Goal: Transaction & Acquisition: Purchase product/service

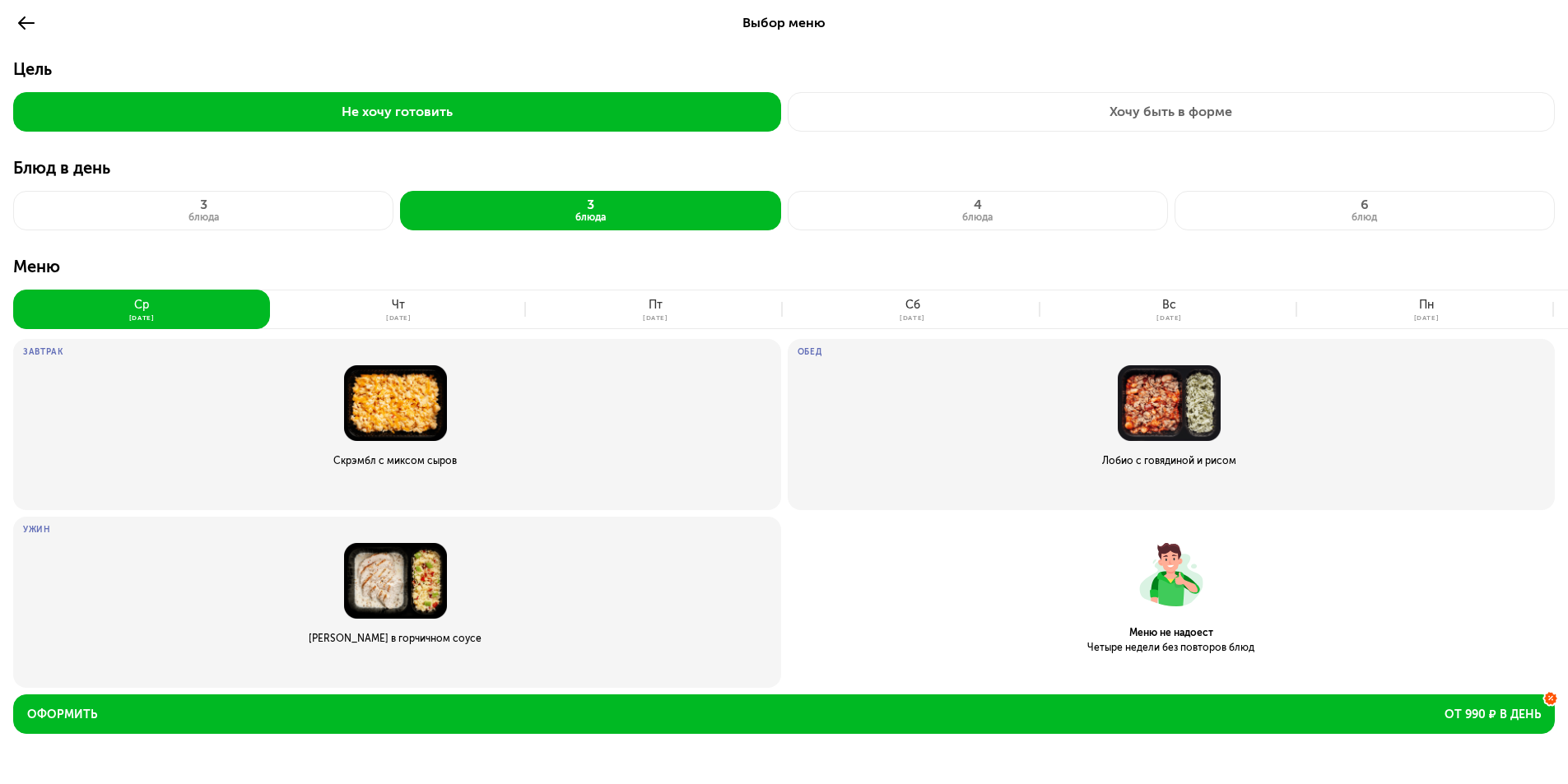
click at [406, 409] on img at bounding box center [395, 403] width 745 height 76
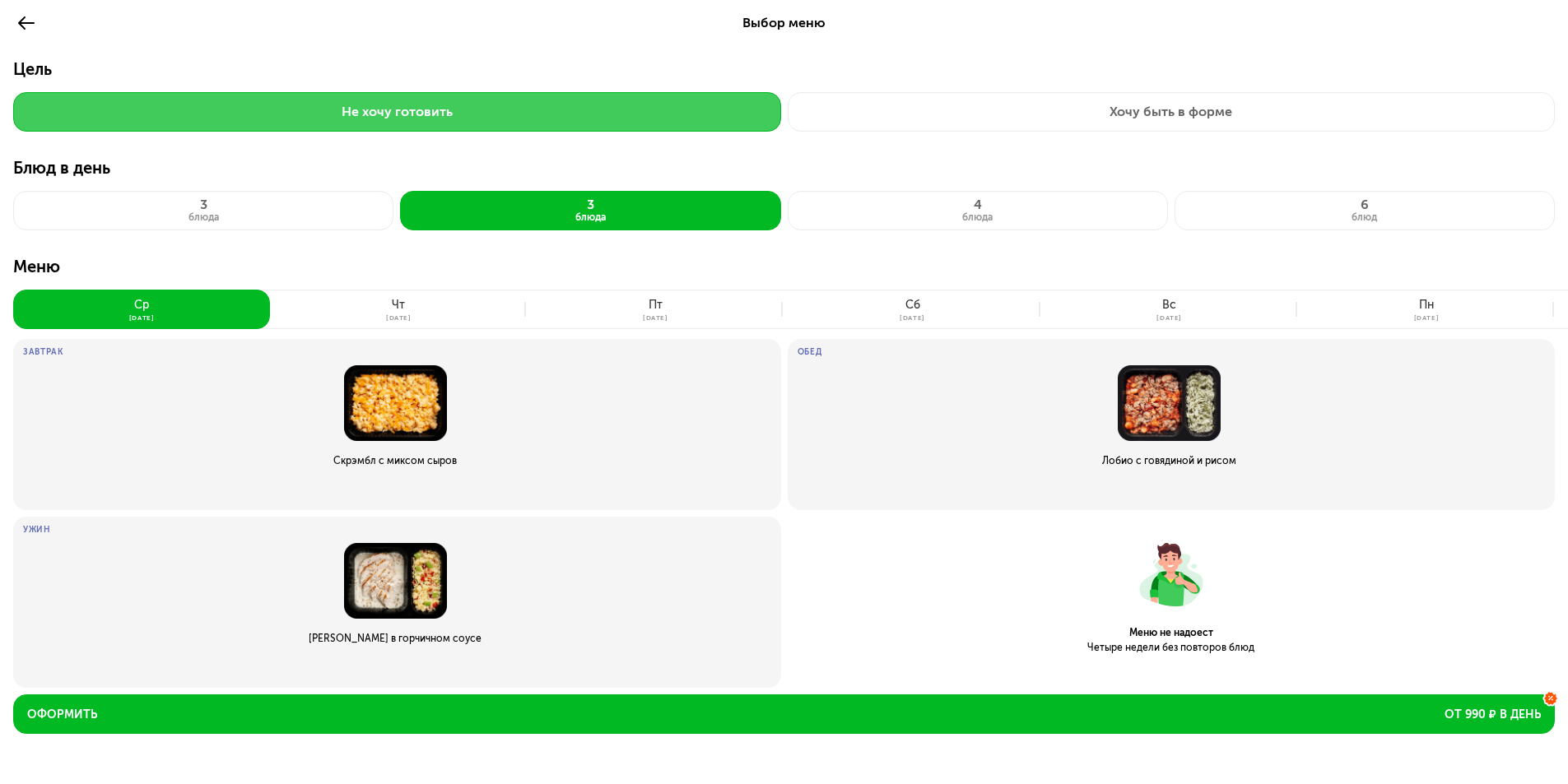
click at [82, 120] on button "Не хочу готовить" at bounding box center [397, 112] width 768 height 39
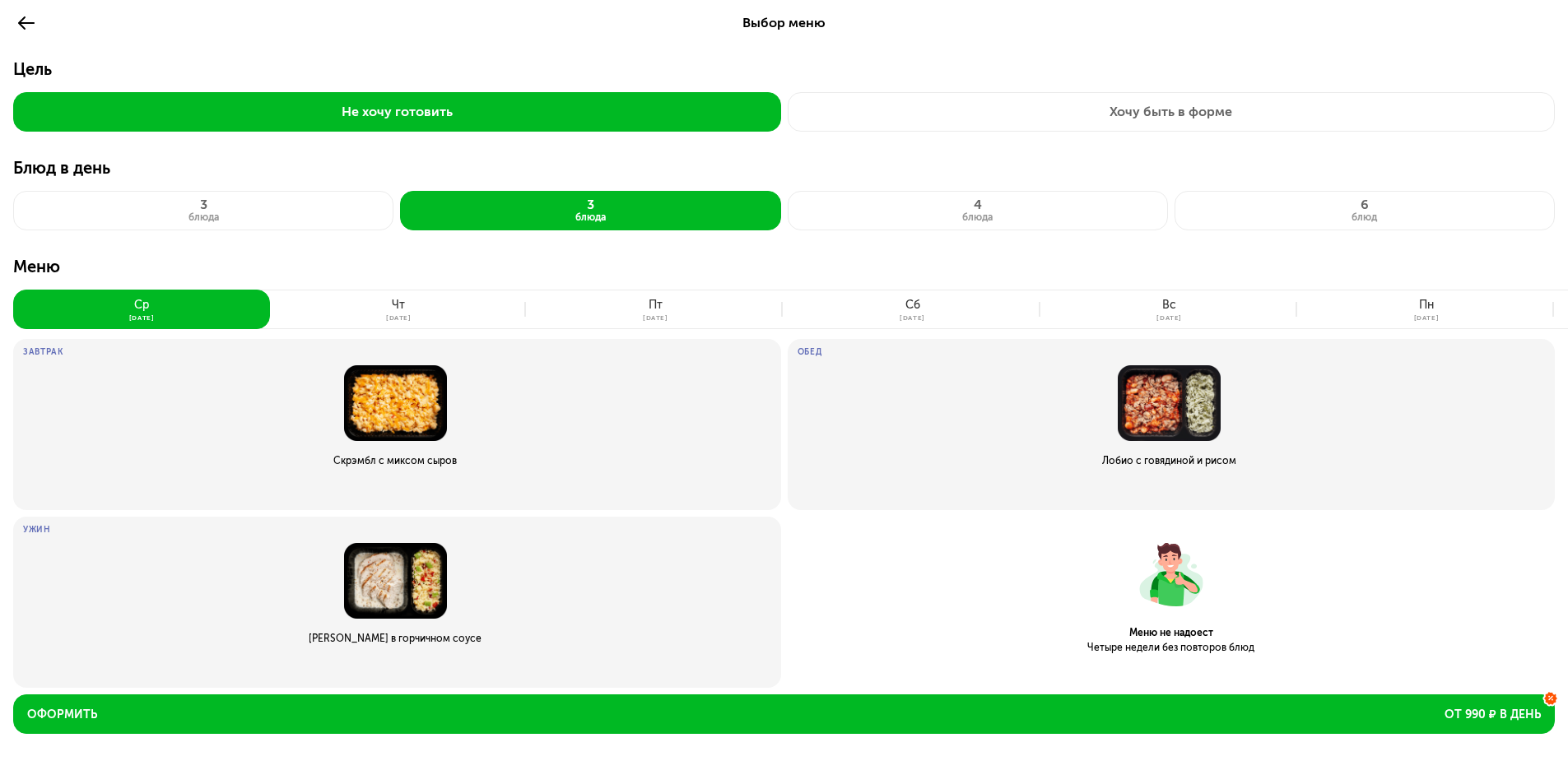
click at [17, 20] on icon at bounding box center [27, 23] width 20 height 20
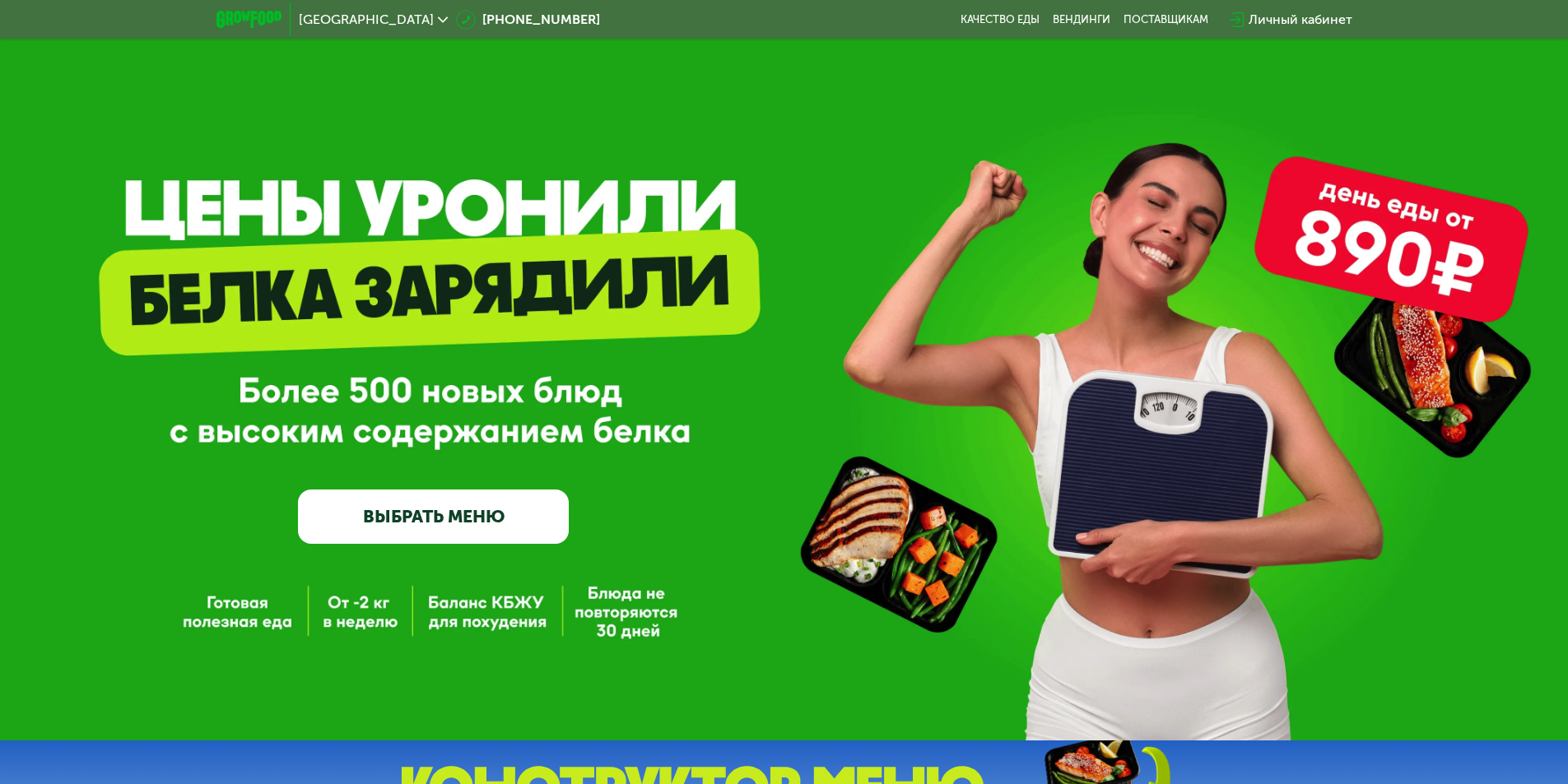
click at [505, 518] on link "ВЫБРАТЬ МЕНЮ" at bounding box center [433, 517] width 271 height 54
drag, startPoint x: 396, startPoint y: 527, endPoint x: 410, endPoint y: 514, distance: 19.1
click at [397, 525] on link "ВЫБРАТЬ МЕНЮ" at bounding box center [433, 517] width 271 height 54
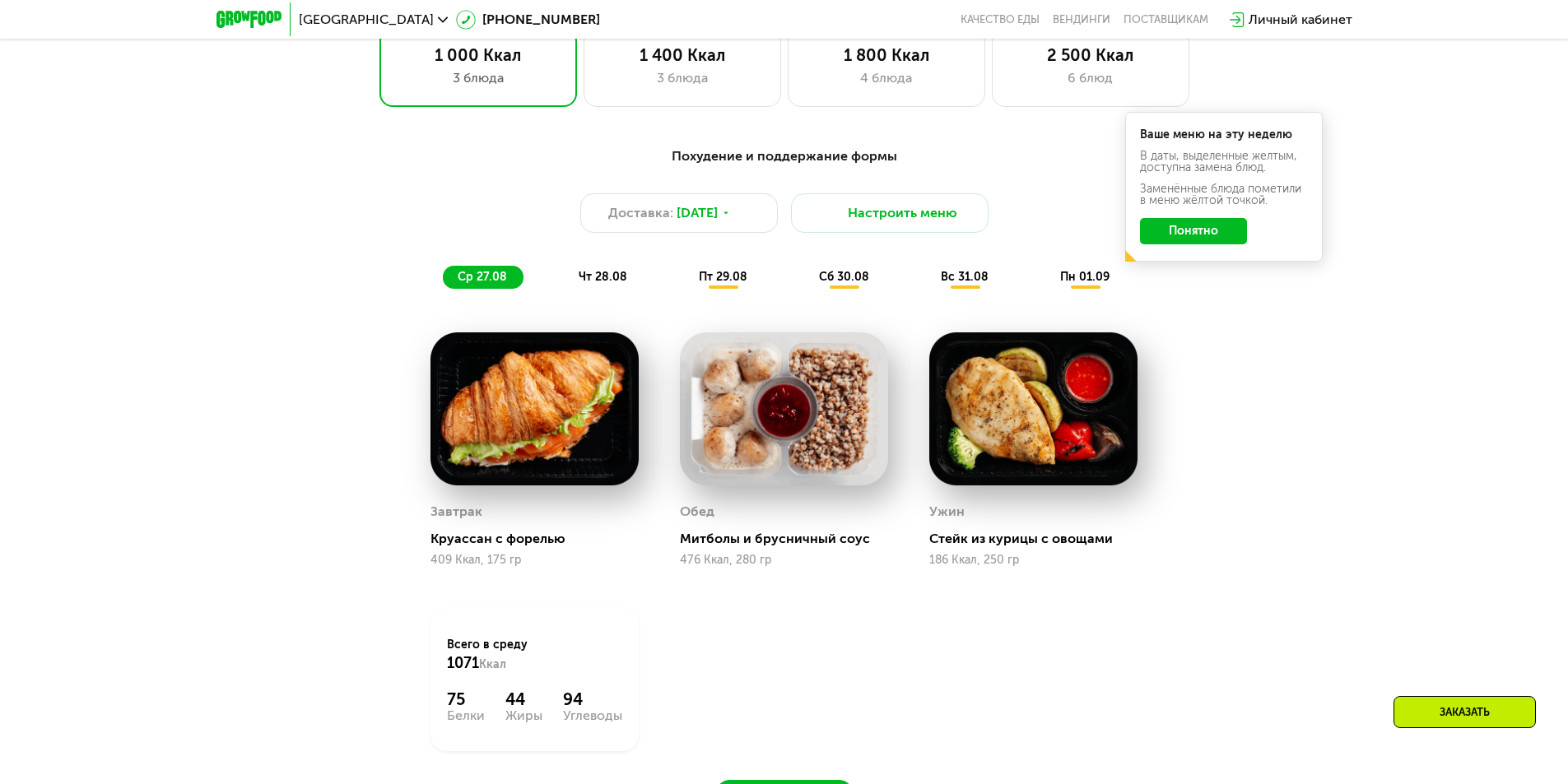
scroll to position [806, 0]
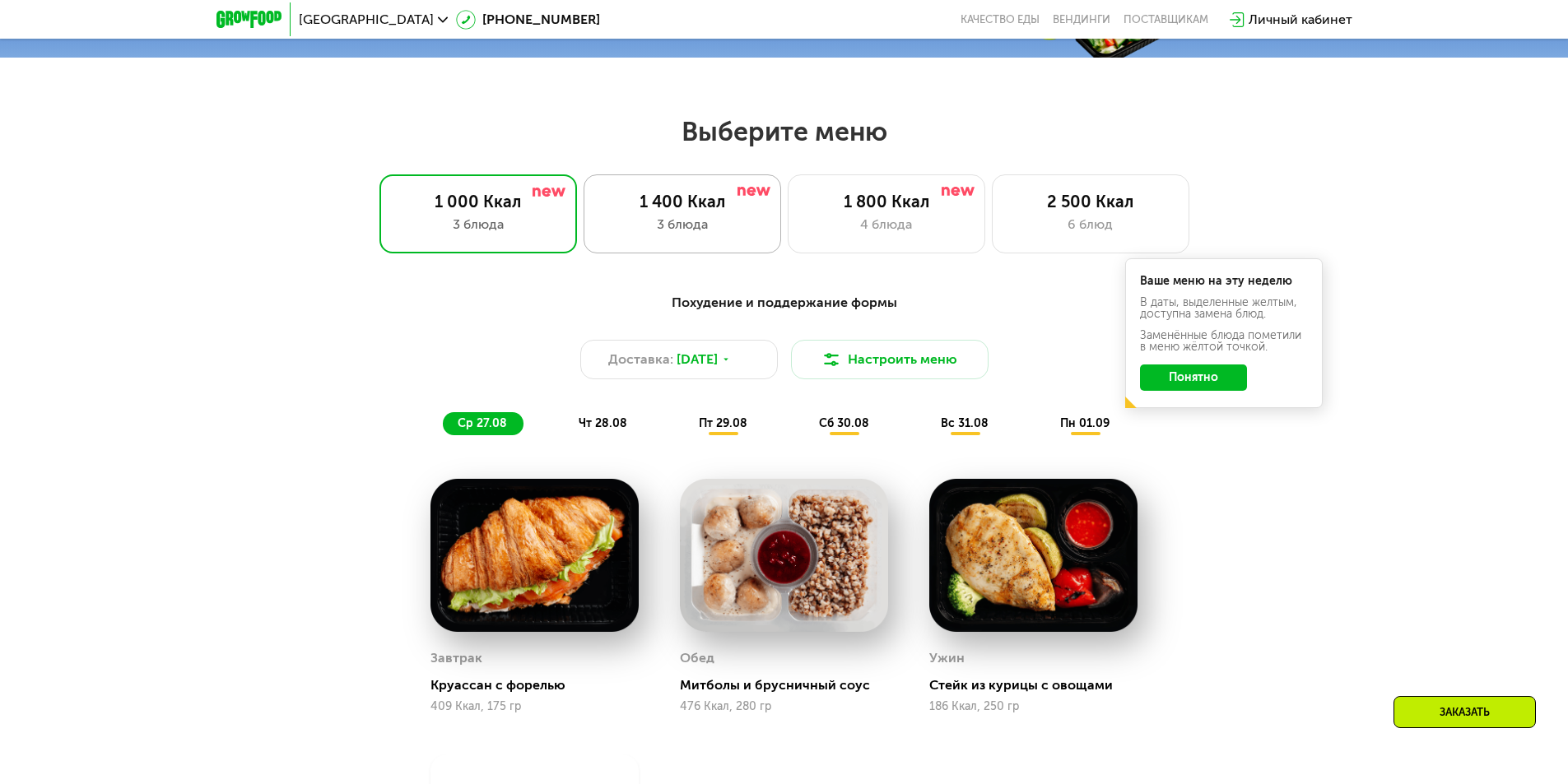
click at [685, 212] on div "1 400 Ккал" at bounding box center [683, 201] width 163 height 20
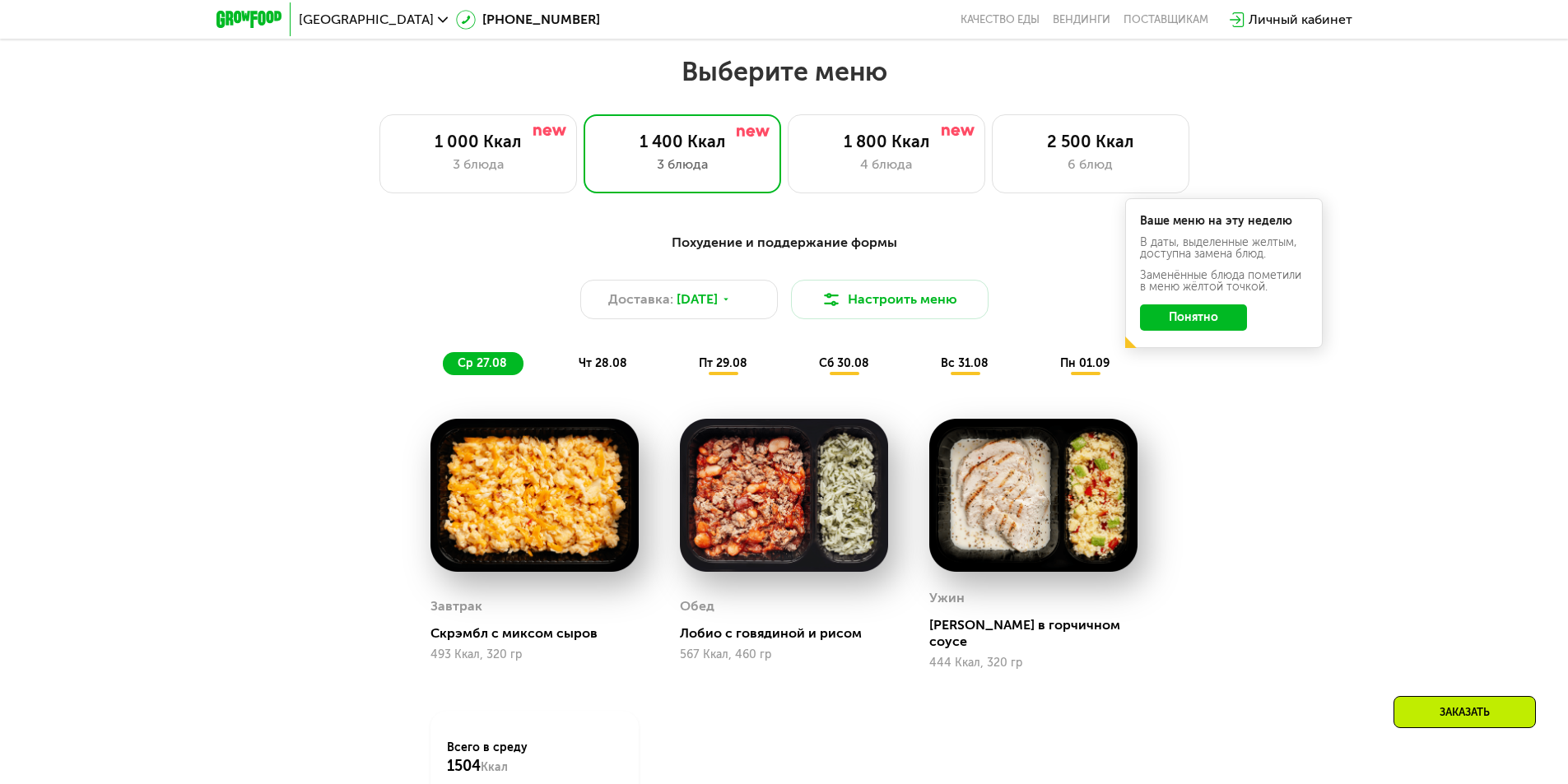
scroll to position [971, 0]
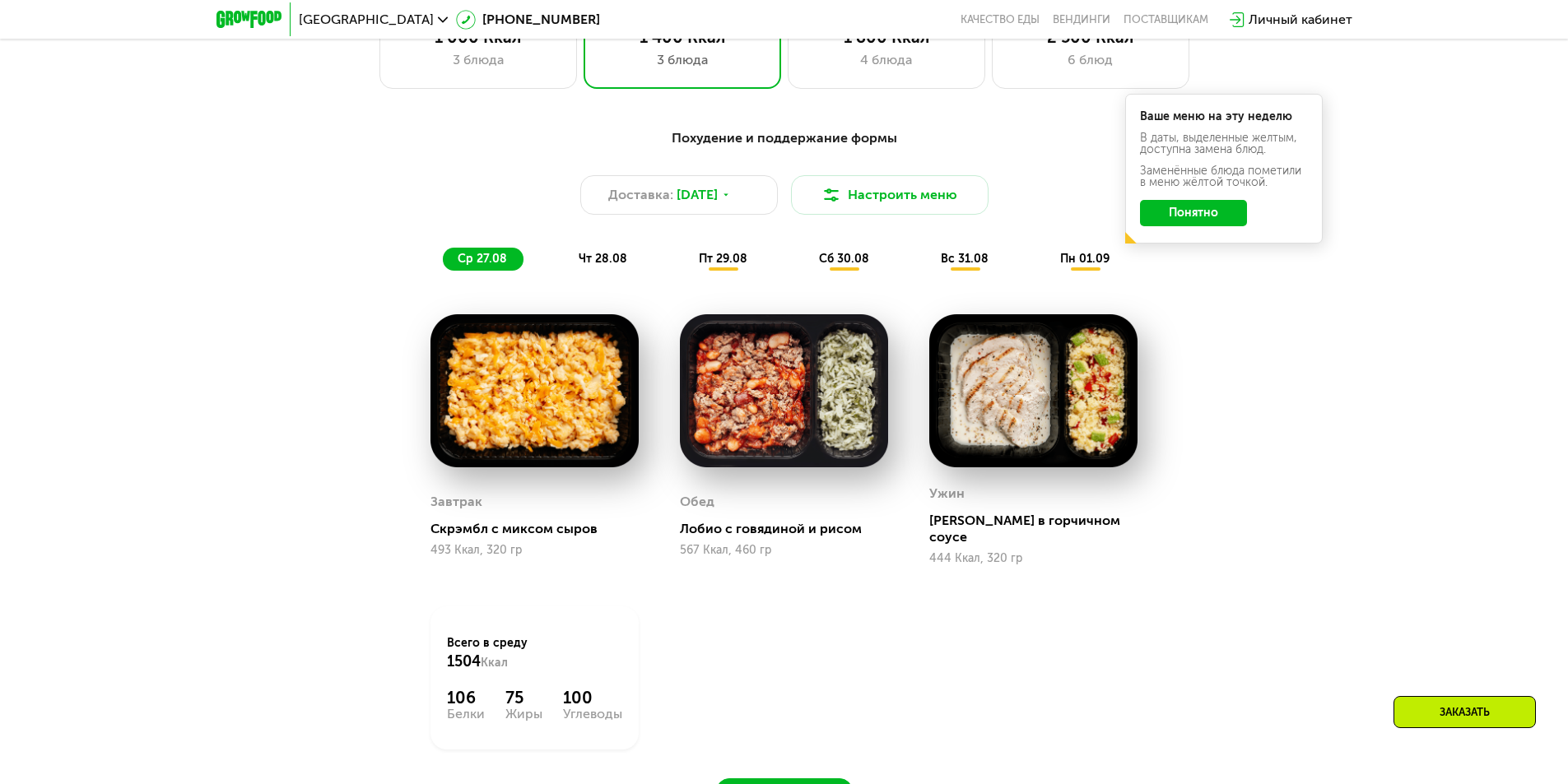
click at [746, 443] on img at bounding box center [784, 391] width 208 height 154
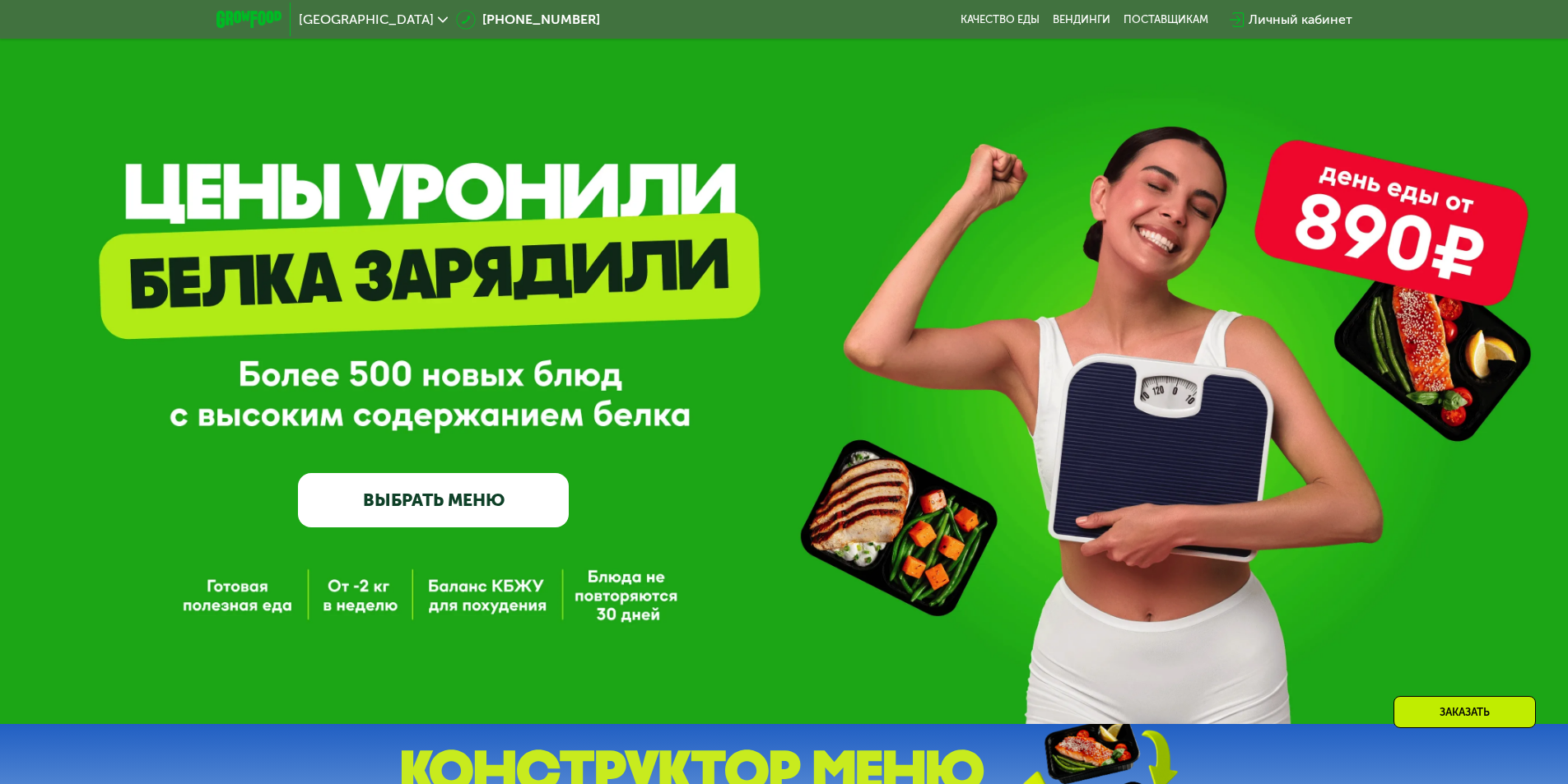
scroll to position [0, 0]
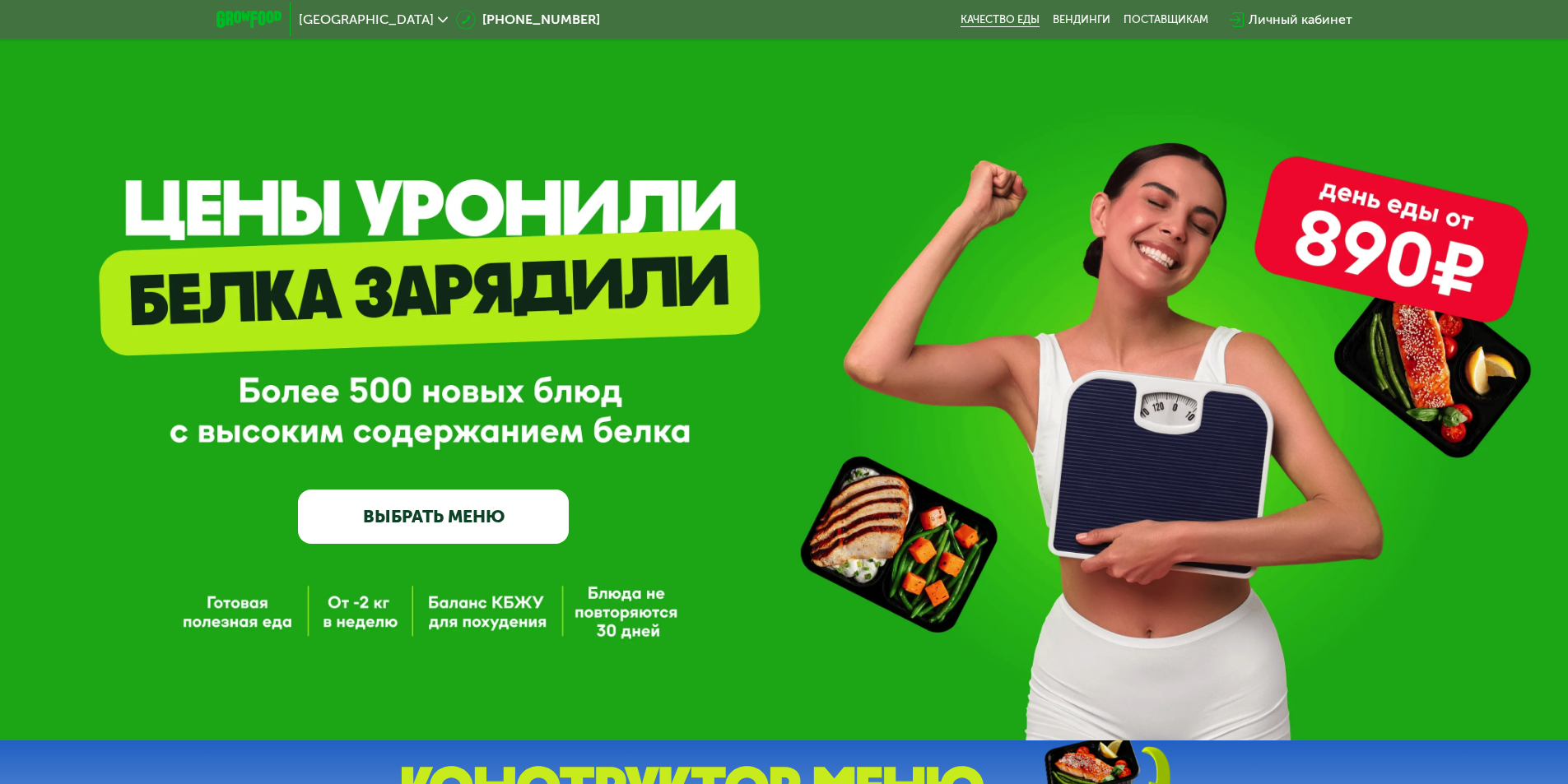
click at [1007, 21] on link "Качество еды" at bounding box center [1000, 19] width 79 height 13
